Goal: Task Accomplishment & Management: Use online tool/utility

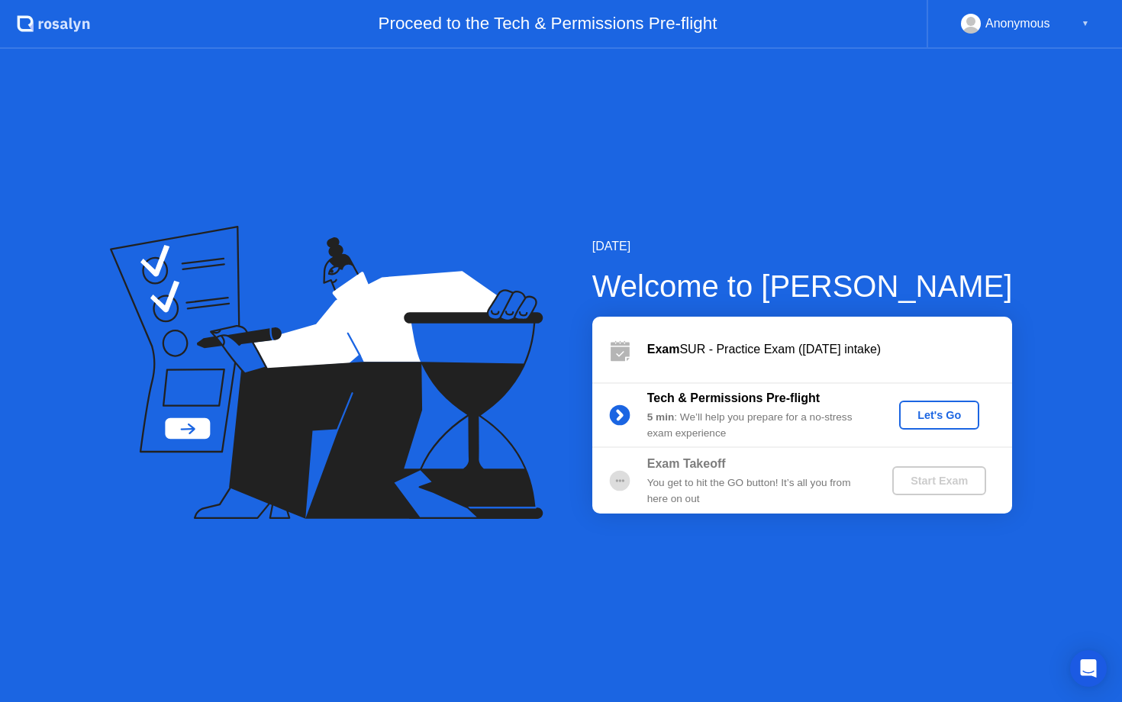
click at [938, 418] on div "Let's Go" at bounding box center [939, 415] width 68 height 12
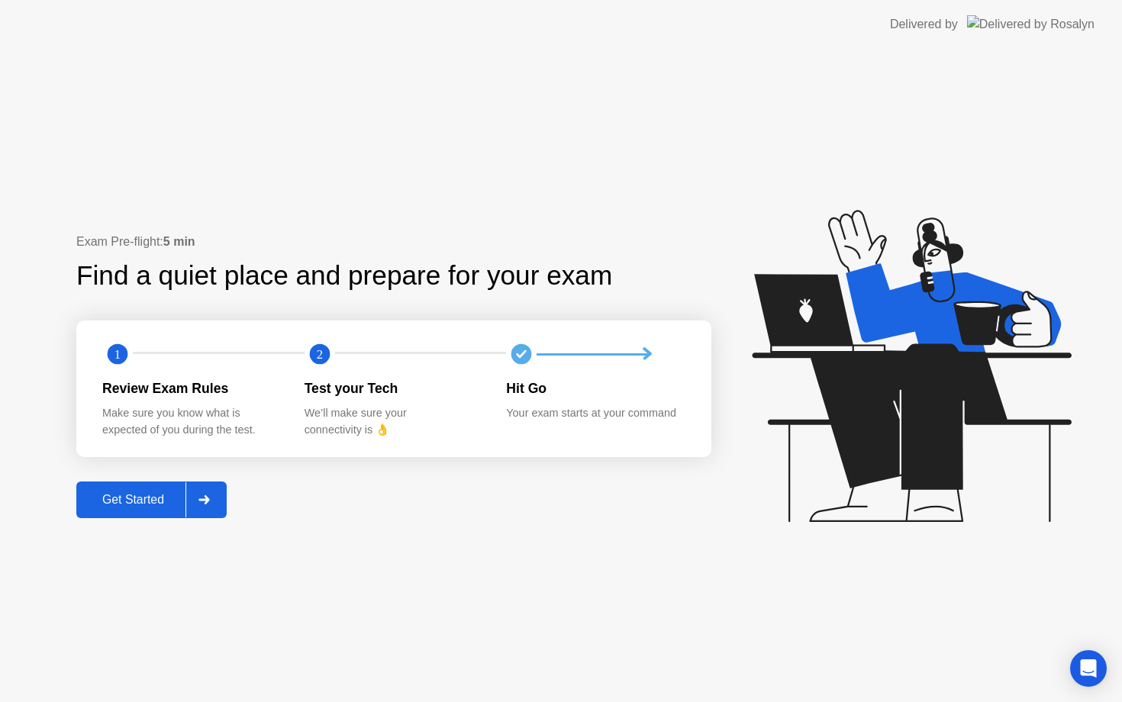
click at [156, 501] on div "Get Started" at bounding box center [133, 500] width 105 height 14
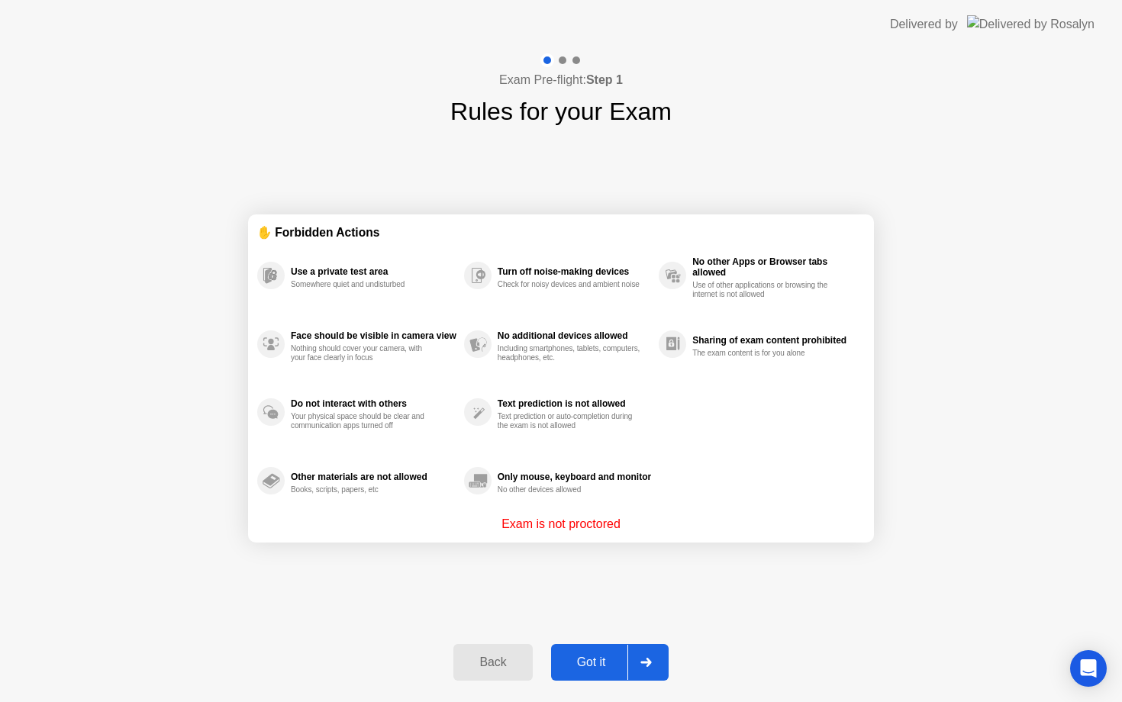
click at [606, 663] on div "Got it" at bounding box center [592, 663] width 72 height 14
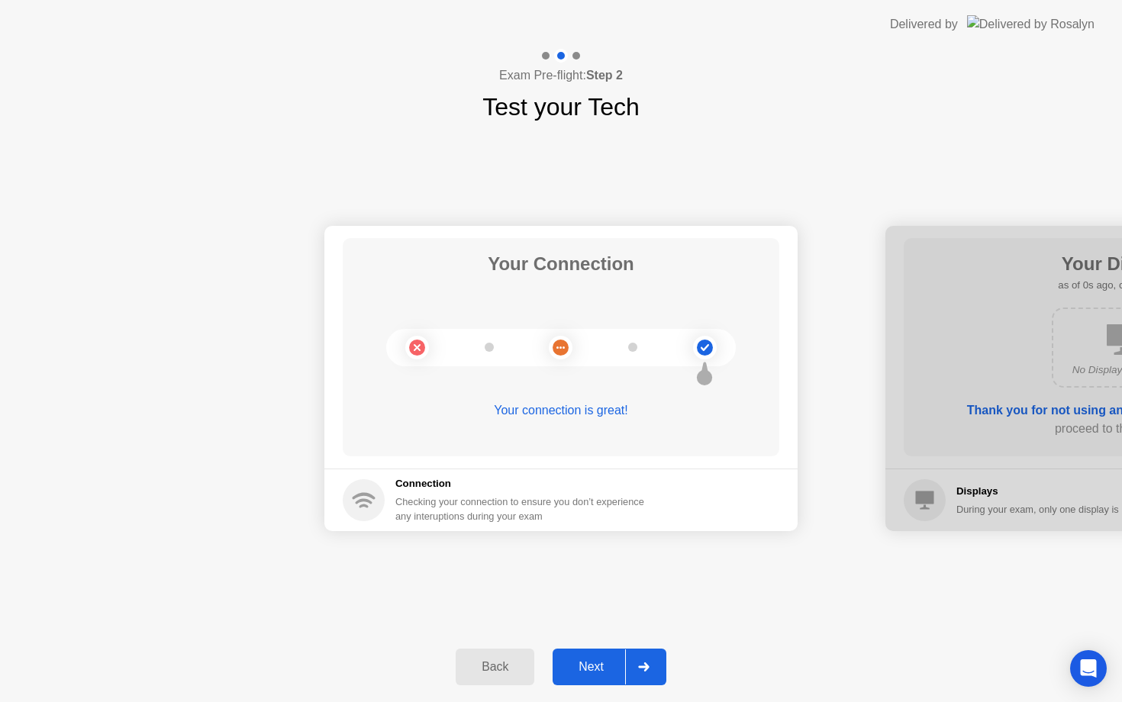
click at [602, 667] on div "Next" at bounding box center [591, 667] width 68 height 14
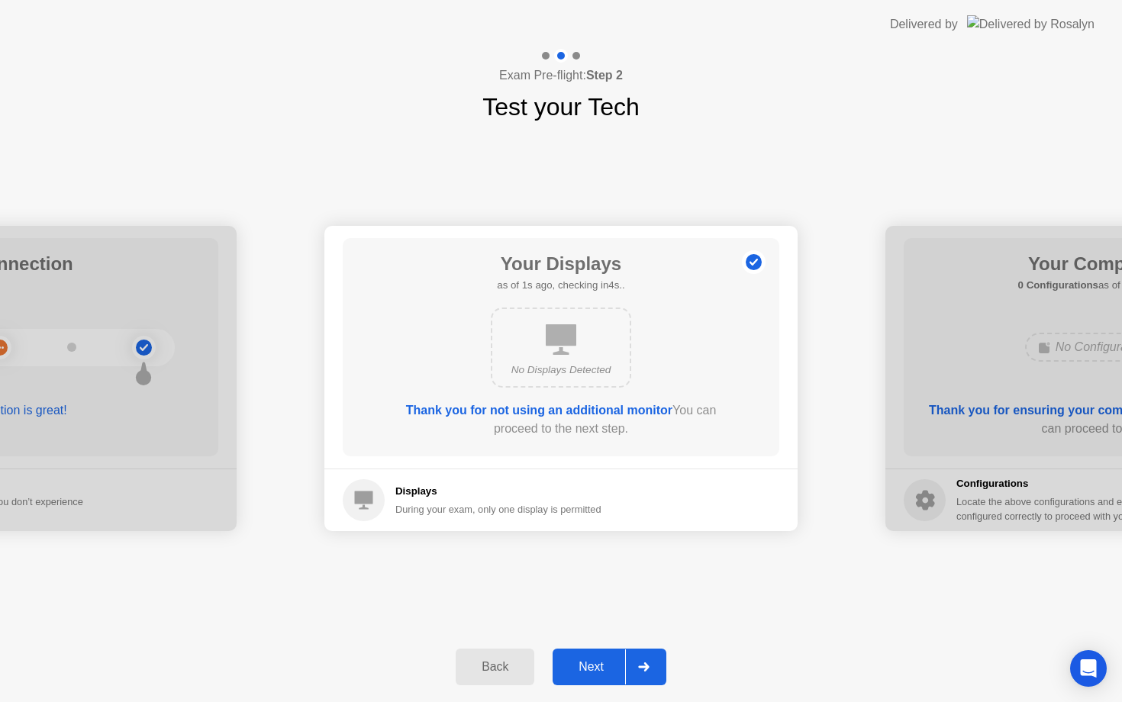
click at [602, 667] on div "Next" at bounding box center [591, 667] width 68 height 14
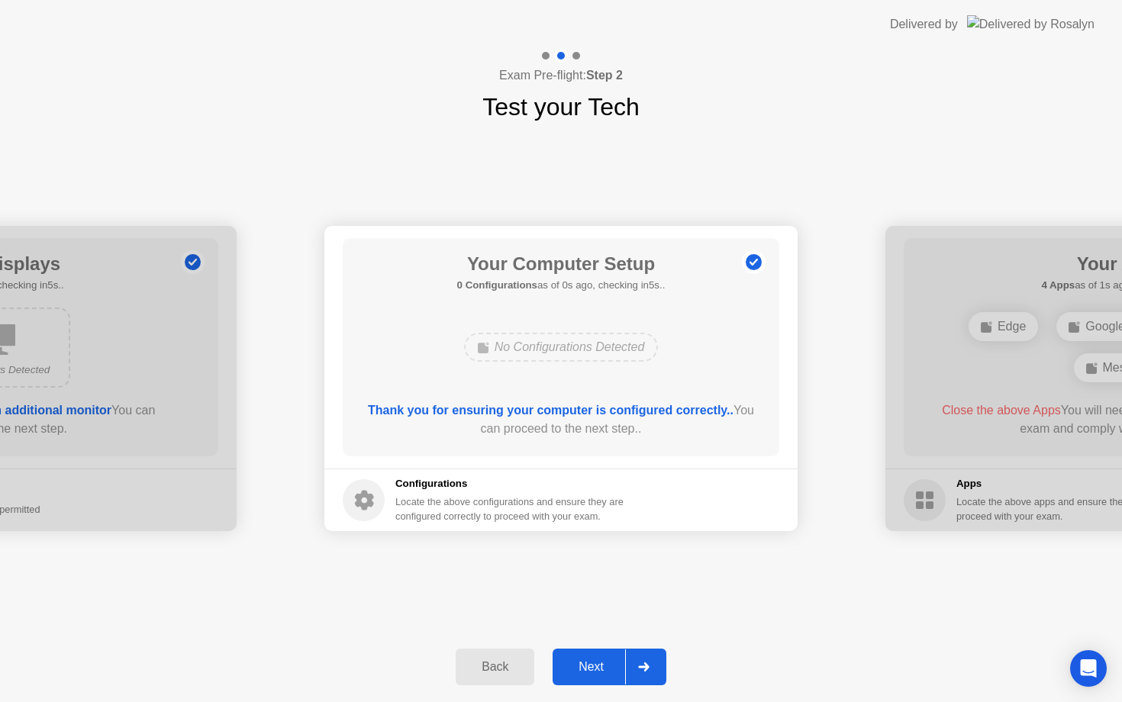
click at [602, 667] on div "Next" at bounding box center [591, 667] width 68 height 14
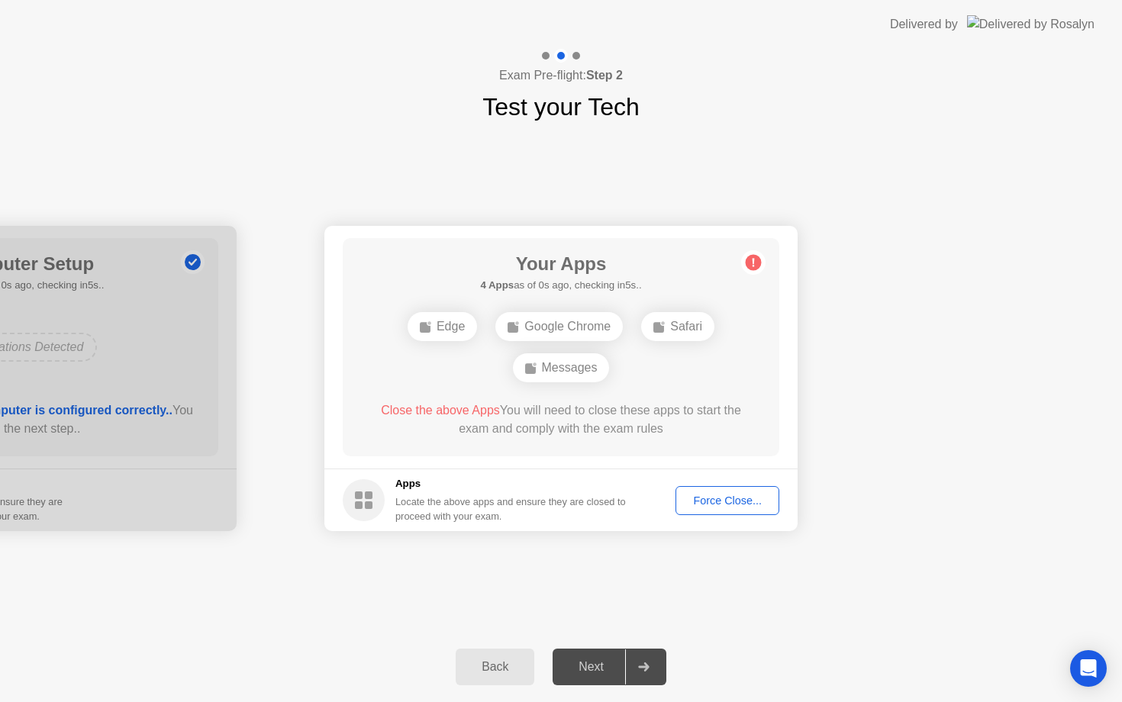
click at [602, 667] on div "Next" at bounding box center [591, 667] width 68 height 14
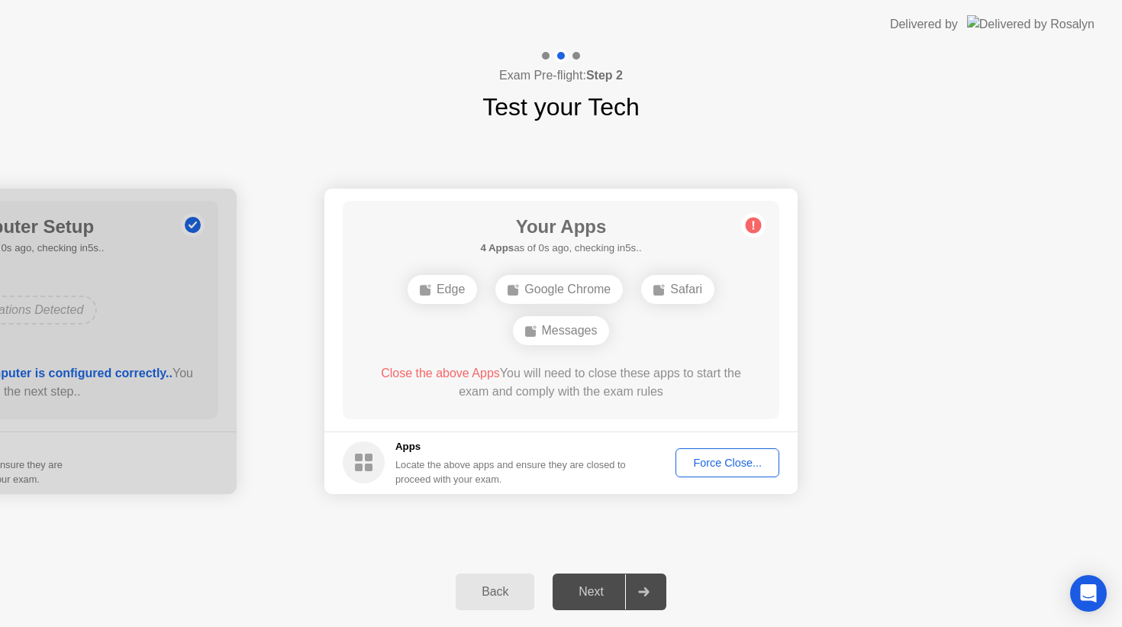
click at [467, 372] on span "Close the above Apps" at bounding box center [440, 372] width 119 height 13
click at [747, 230] on circle at bounding box center [754, 225] width 16 height 16
click at [719, 458] on div "Force Close..." at bounding box center [727, 463] width 93 height 12
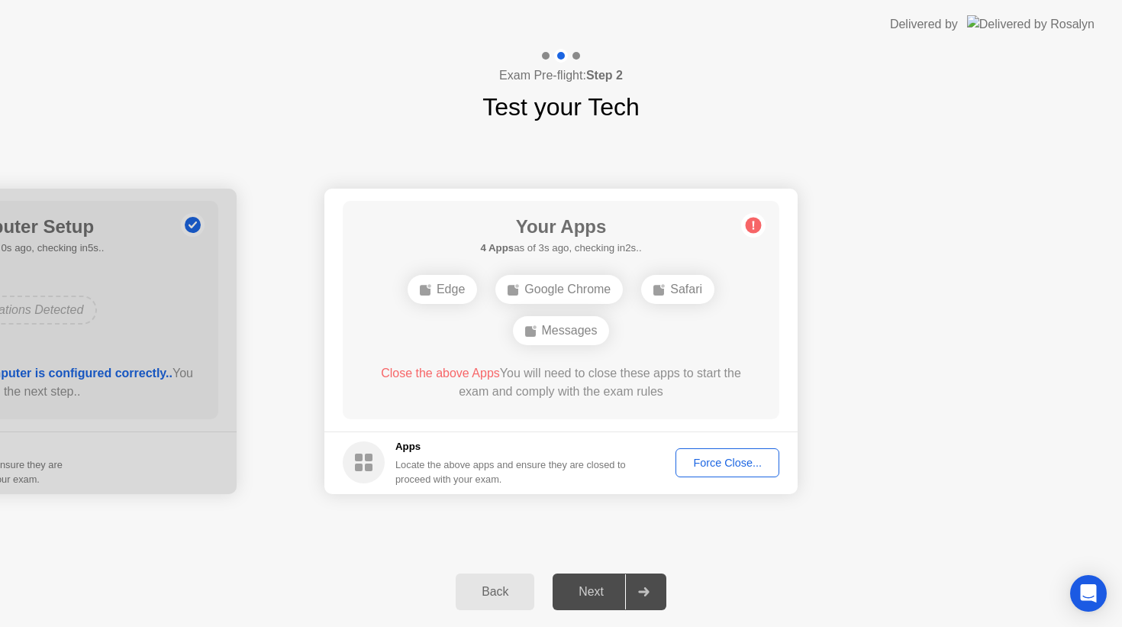
click at [716, 463] on div "Force Close..." at bounding box center [727, 463] width 93 height 12
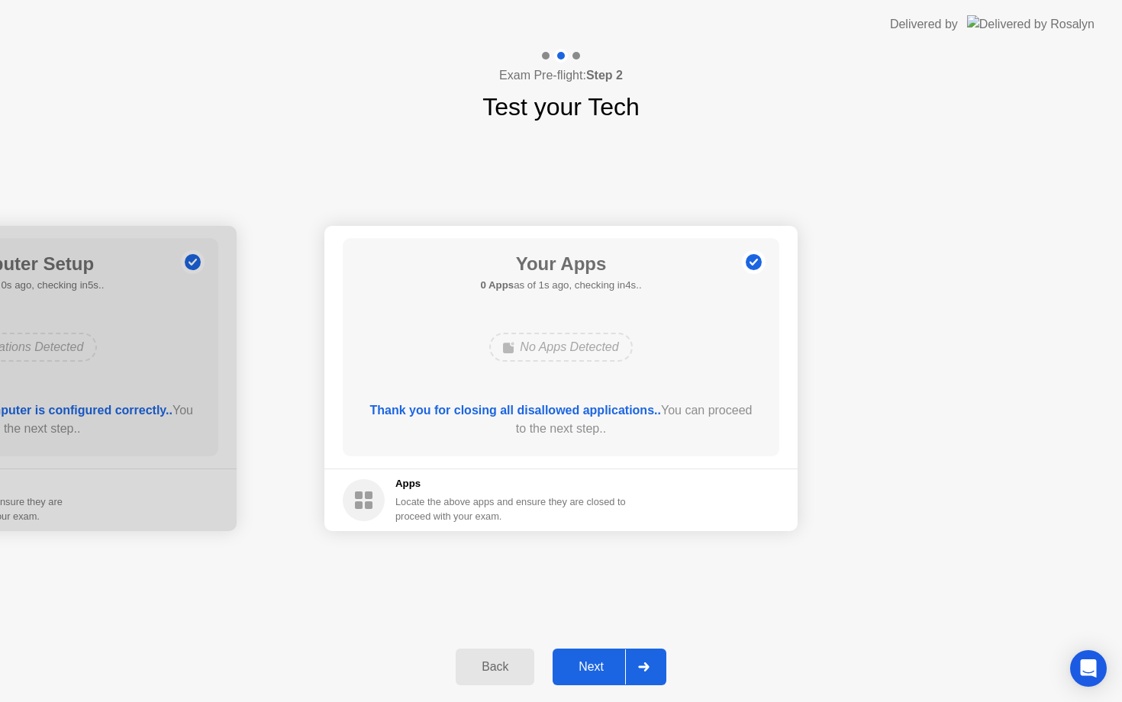
click at [603, 670] on div "Next" at bounding box center [591, 667] width 68 height 14
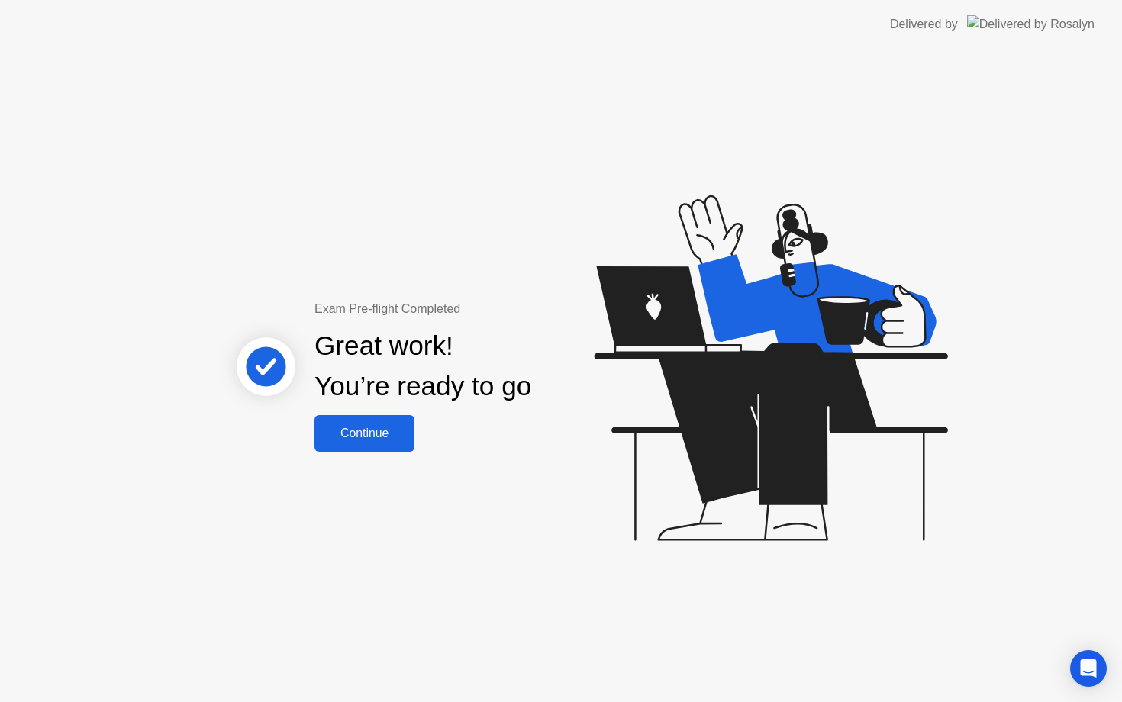
click at [360, 435] on div "Continue" at bounding box center [364, 434] width 91 height 14
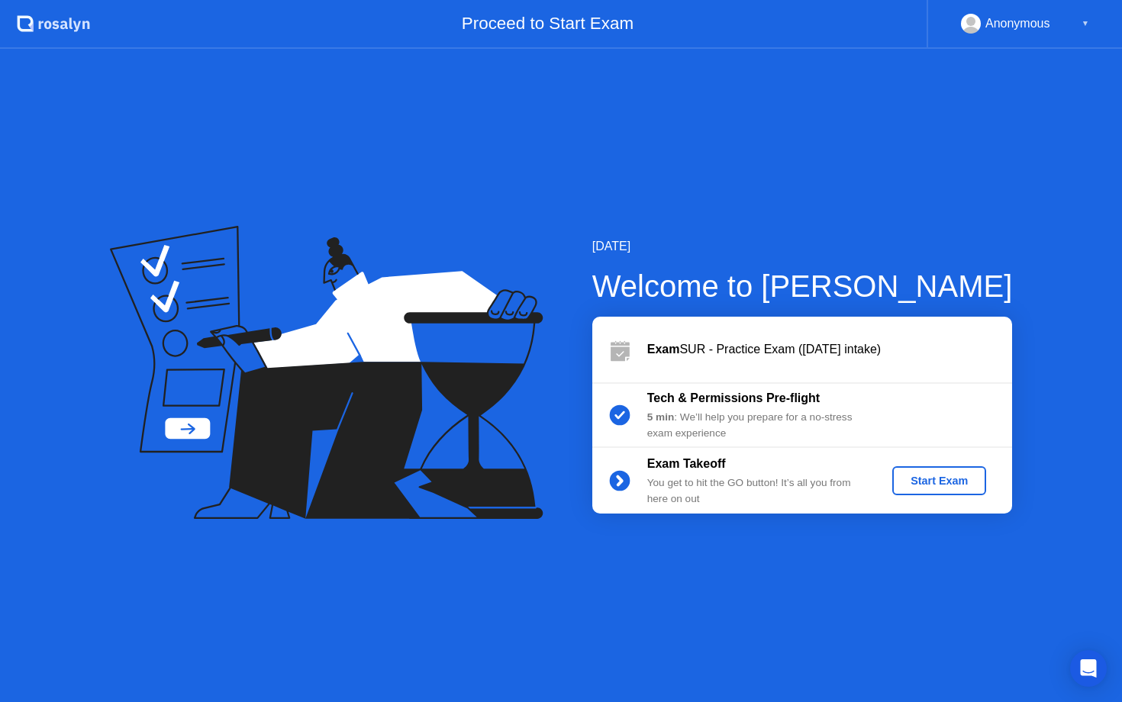
click at [947, 483] on div "Start Exam" at bounding box center [940, 481] width 82 height 12
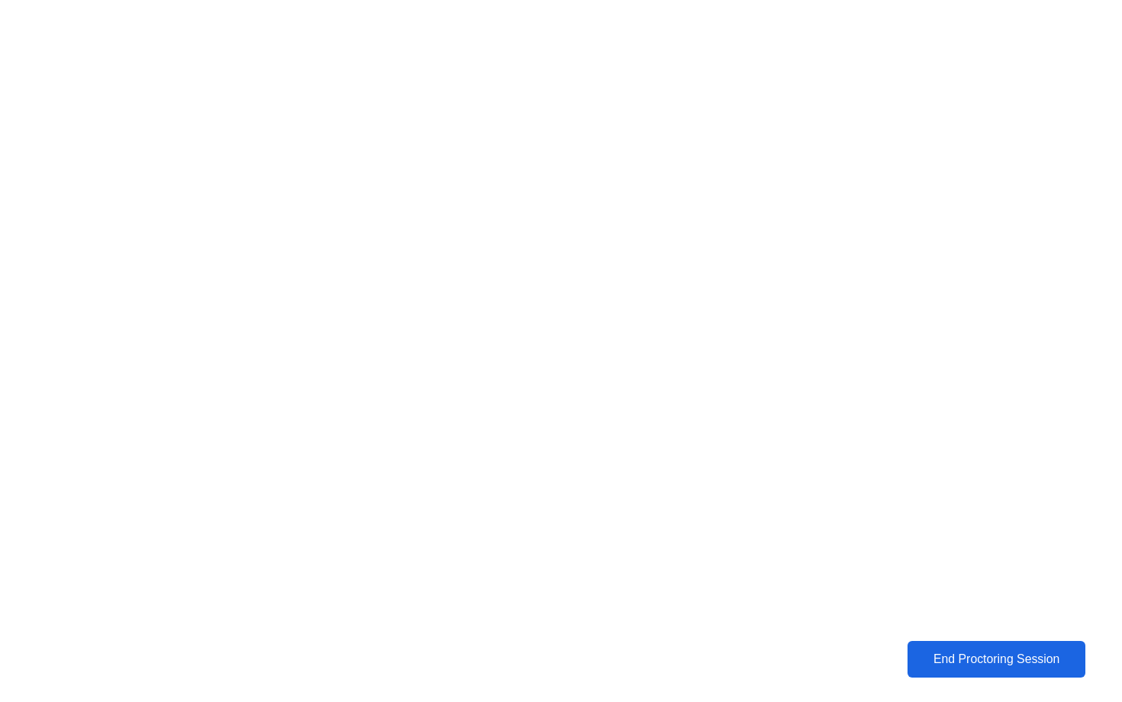
click at [960, 667] on div "End Proctoring Session" at bounding box center [996, 660] width 169 height 14
